Goal: Transaction & Acquisition: Purchase product/service

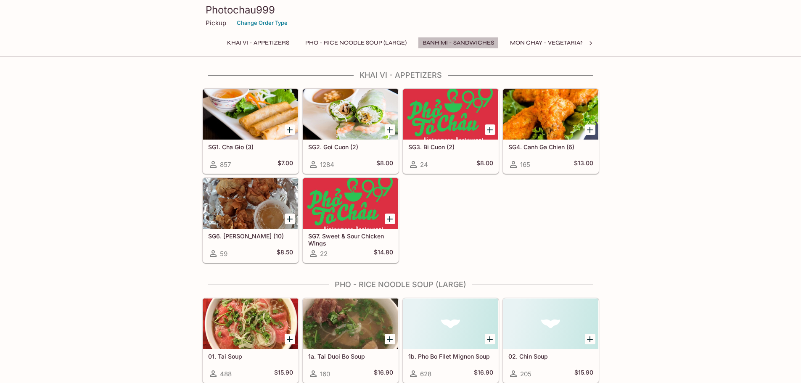
click at [457, 42] on button "Banh Mi - Sandwiches" at bounding box center [458, 43] width 81 height 12
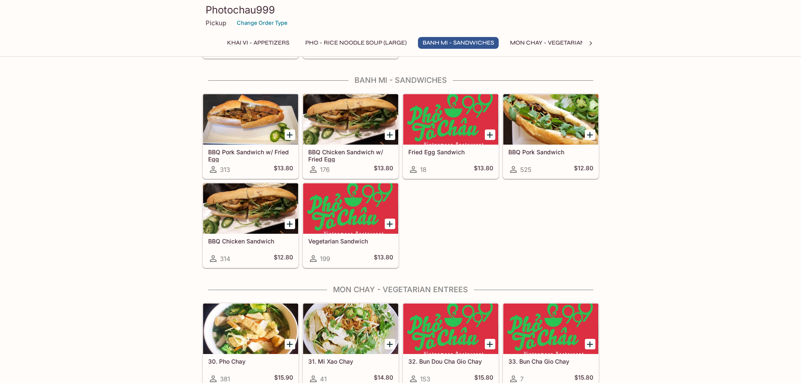
scroll to position [953, 0]
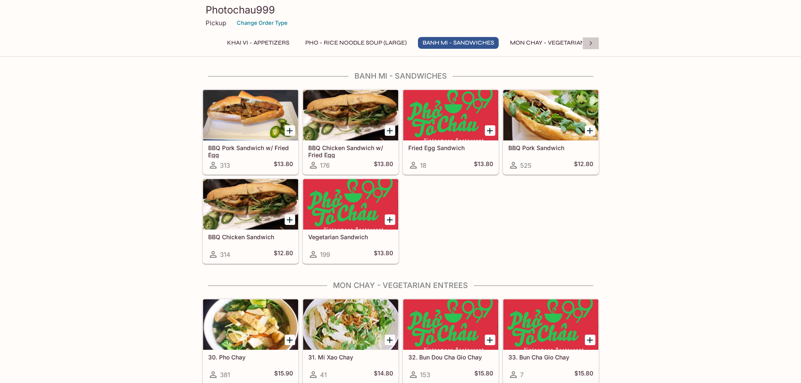
click at [590, 44] on icon at bounding box center [591, 43] width 8 height 8
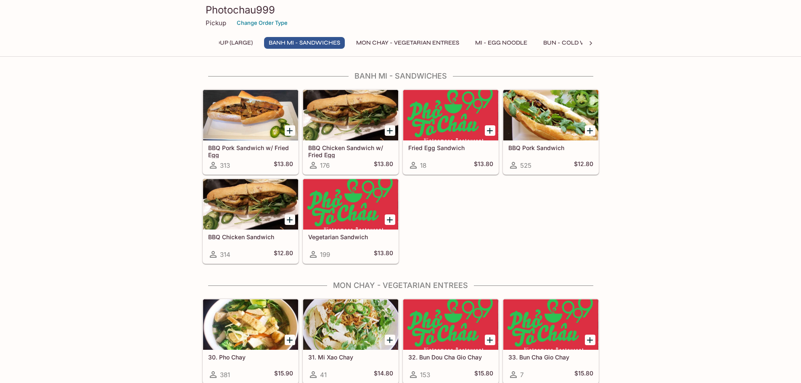
scroll to position [0, 263]
click at [507, 40] on button "Bun - Cold Vermicelli Noodle" at bounding box center [484, 43] width 108 height 12
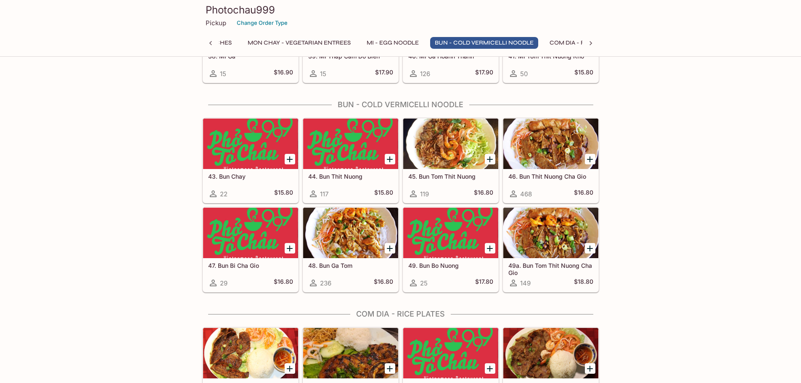
scroll to position [1493, 0]
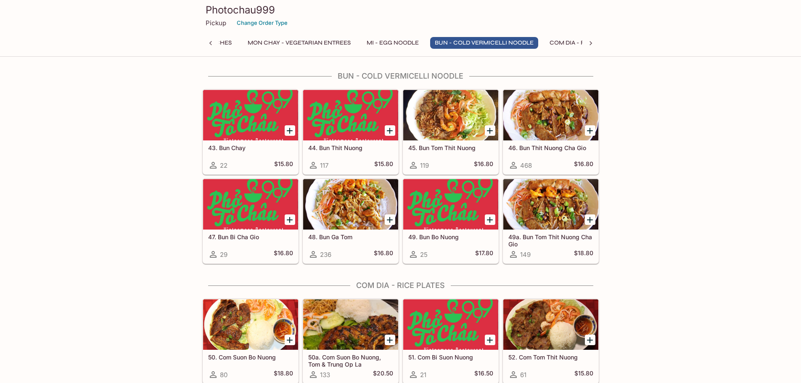
click at [394, 35] on div "Photochau999 Pickup Change Order Type Khai Vi - Appetizers Pho - Rice Noodle So…" at bounding box center [401, 27] width 404 height 54
click at [400, 41] on button "Mi - Egg Noodle" at bounding box center [392, 43] width 61 height 12
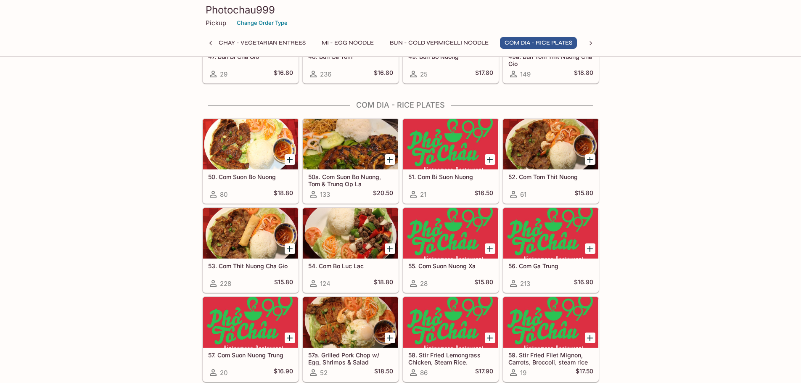
scroll to position [1625, 0]
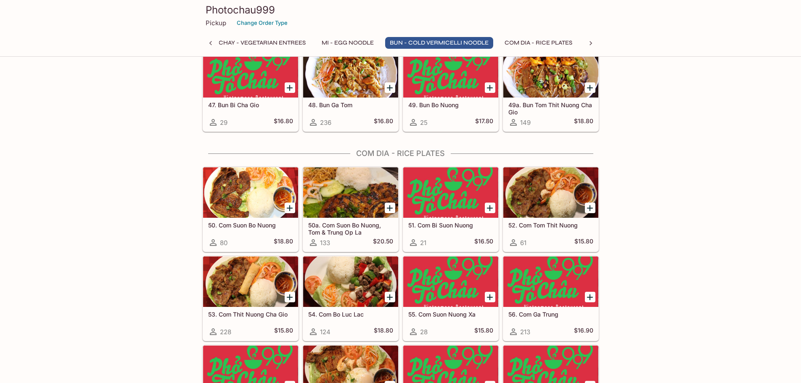
click at [243, 232] on div "50. Com Suon Bo Nuong 80 $18.80" at bounding box center [250, 235] width 95 height 34
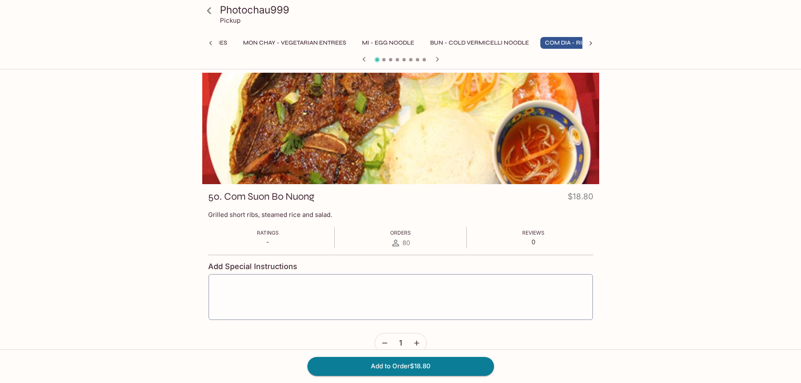
scroll to position [0, 308]
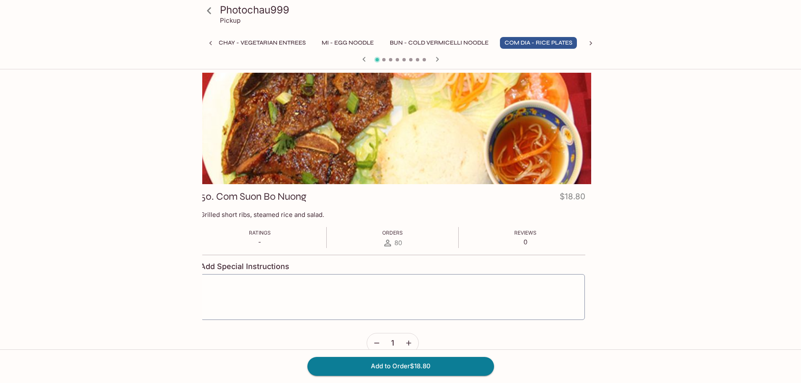
click at [327, 204] on div "50. Com Suon Bo Nuong $18.80" at bounding box center [392, 198] width 385 height 16
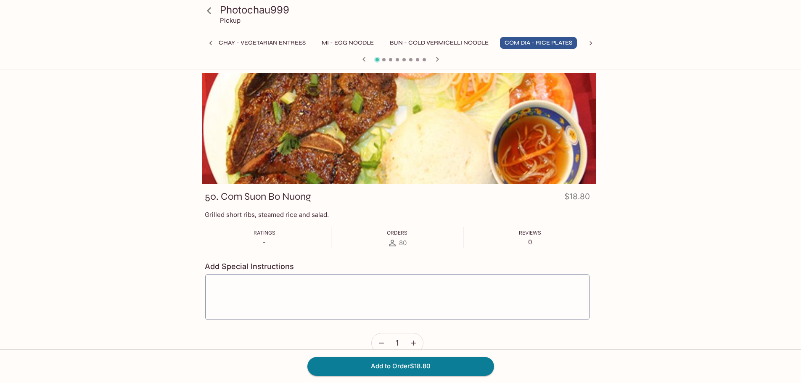
click at [311, 202] on h3 "50. Com Suon Bo Nuong" at bounding box center [258, 196] width 106 height 13
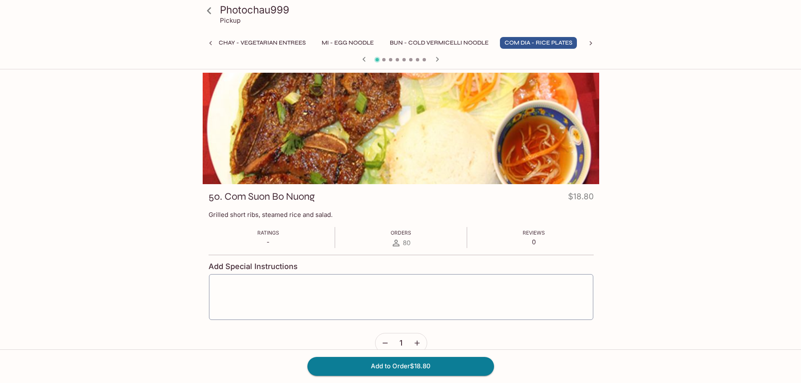
click at [226, 197] on h3 "50. Com Suon Bo Nuong" at bounding box center [262, 196] width 106 height 13
click at [228, 197] on h3 "50. Com Suon Bo Nuong" at bounding box center [261, 196] width 106 height 13
click at [248, 197] on h3 "50. Com Suon Bo Nuong" at bounding box center [261, 196] width 106 height 13
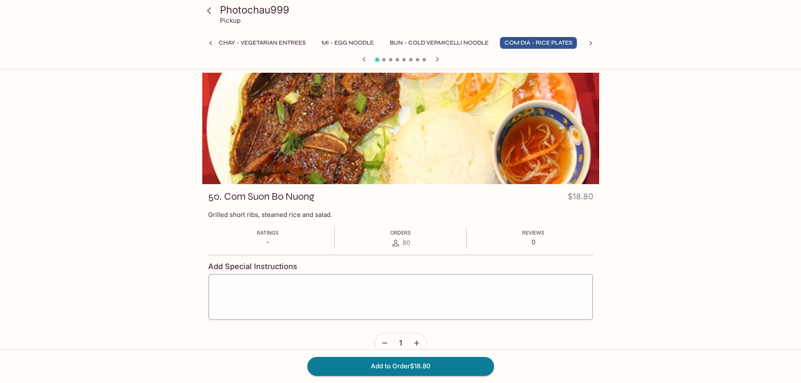
click at [248, 197] on h3 "50. Com Suon Bo Nuong" at bounding box center [261, 196] width 106 height 13
click at [314, 198] on h3 "50. Com Suon Bo Nuong" at bounding box center [261, 196] width 106 height 13
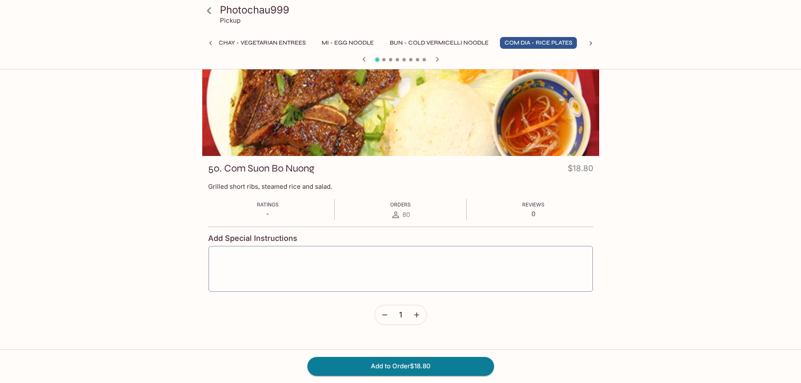
scroll to position [0, 0]
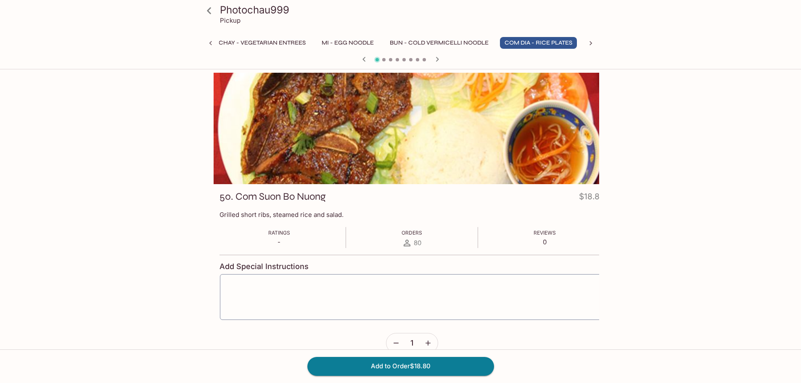
click at [326, 197] on h3 "50. Com Suon Bo Nuong" at bounding box center [273, 196] width 106 height 13
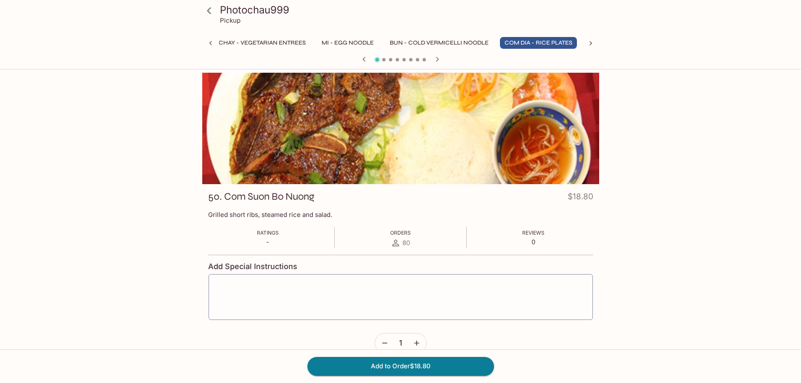
scroll to position [227, 0]
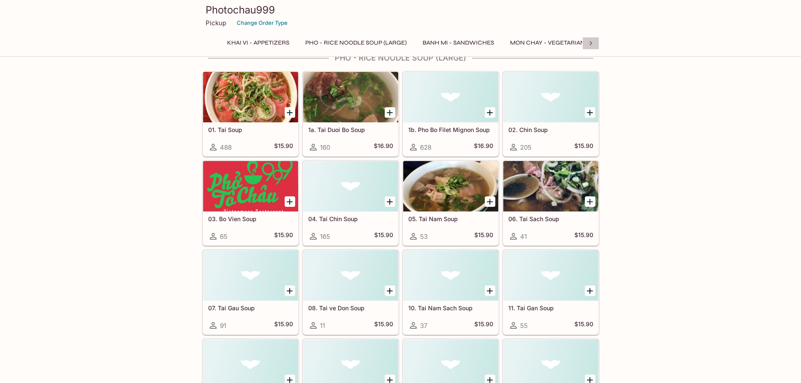
click at [589, 42] on icon at bounding box center [591, 43] width 8 height 8
click at [588, 41] on icon at bounding box center [591, 43] width 8 height 8
click at [395, 43] on button "Com Dia - Rice Plates" at bounding box center [408, 43] width 77 height 12
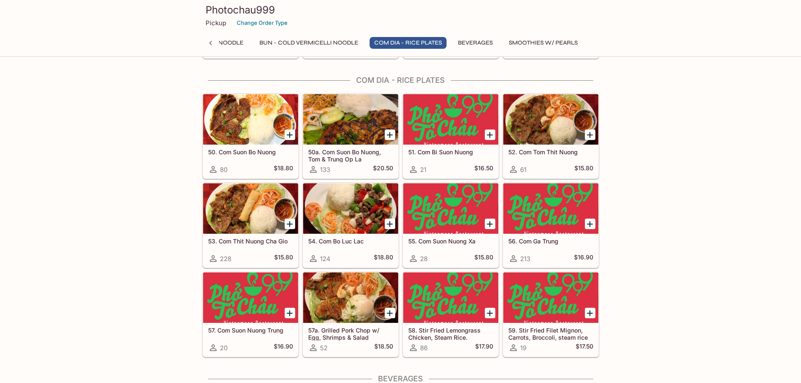
scroll to position [1702, 0]
